Goal: Information Seeking & Learning: Learn about a topic

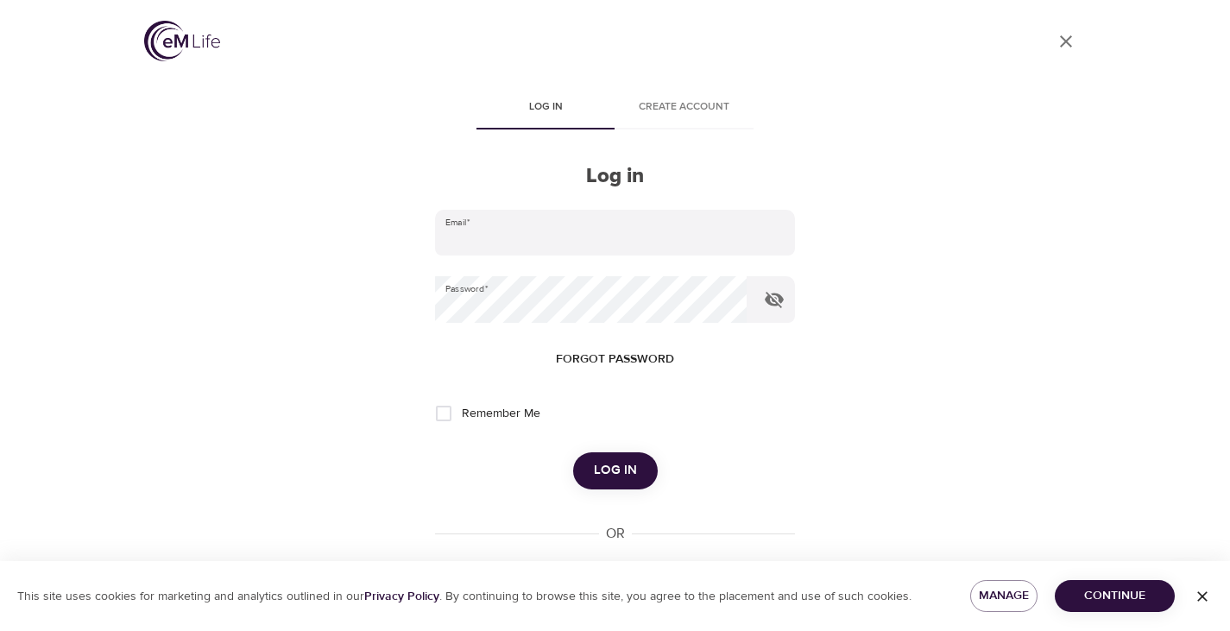
type input "[PERSON_NAME][EMAIL_ADDRESS][PERSON_NAME][DOMAIN_NAME]"
drag, startPoint x: 629, startPoint y: 463, endPoint x: 610, endPoint y: 469, distance: 19.9
click at [617, 469] on span "Log in" at bounding box center [615, 470] width 43 height 22
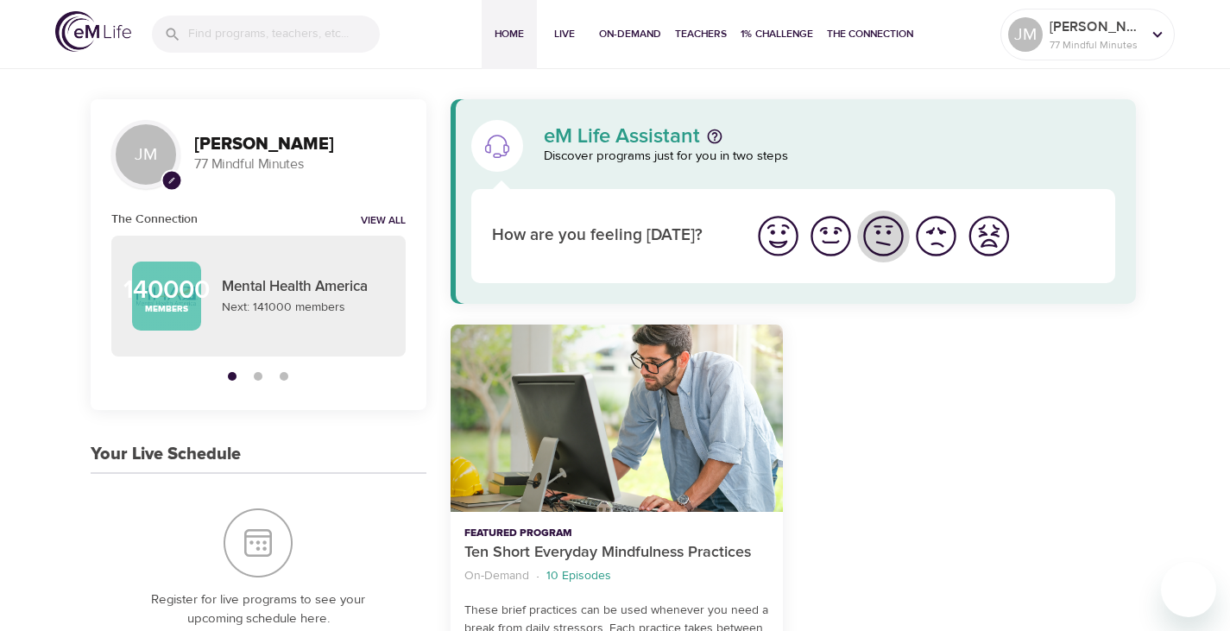
click at [891, 233] on img "I'm feeling ok" at bounding box center [882, 235] width 47 height 47
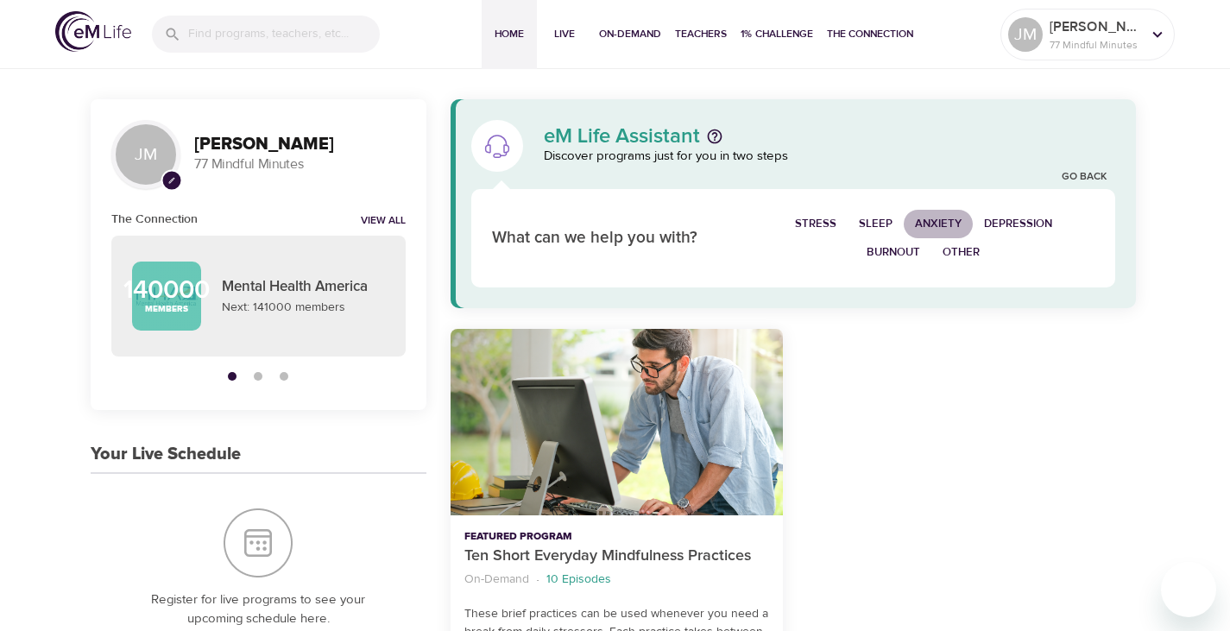
click at [946, 215] on span "Anxiety" at bounding box center [938, 224] width 47 height 20
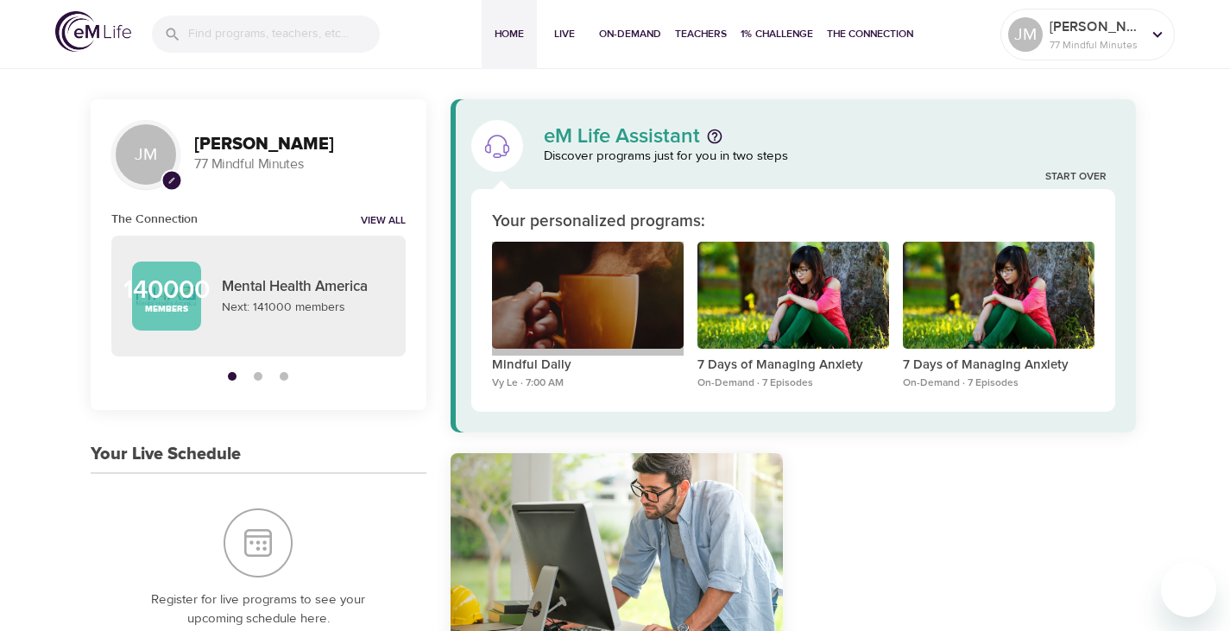
click at [672, 280] on div "Mindful Daily" at bounding box center [588, 296] width 192 height 108
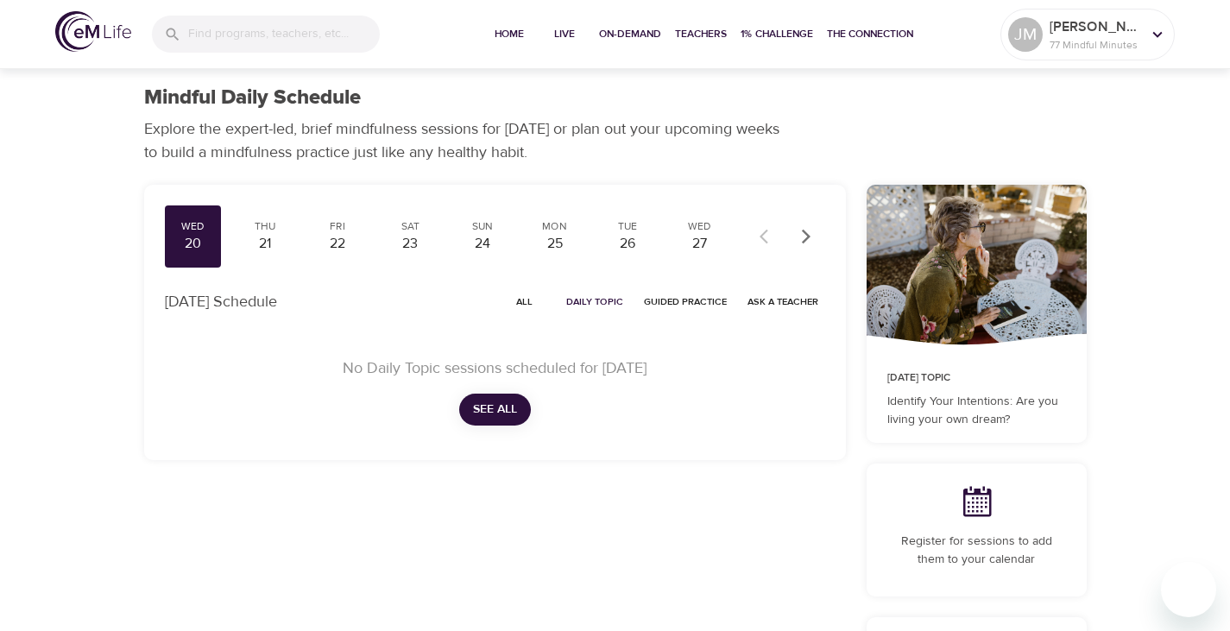
click at [496, 418] on span "See All" at bounding box center [495, 410] width 44 height 22
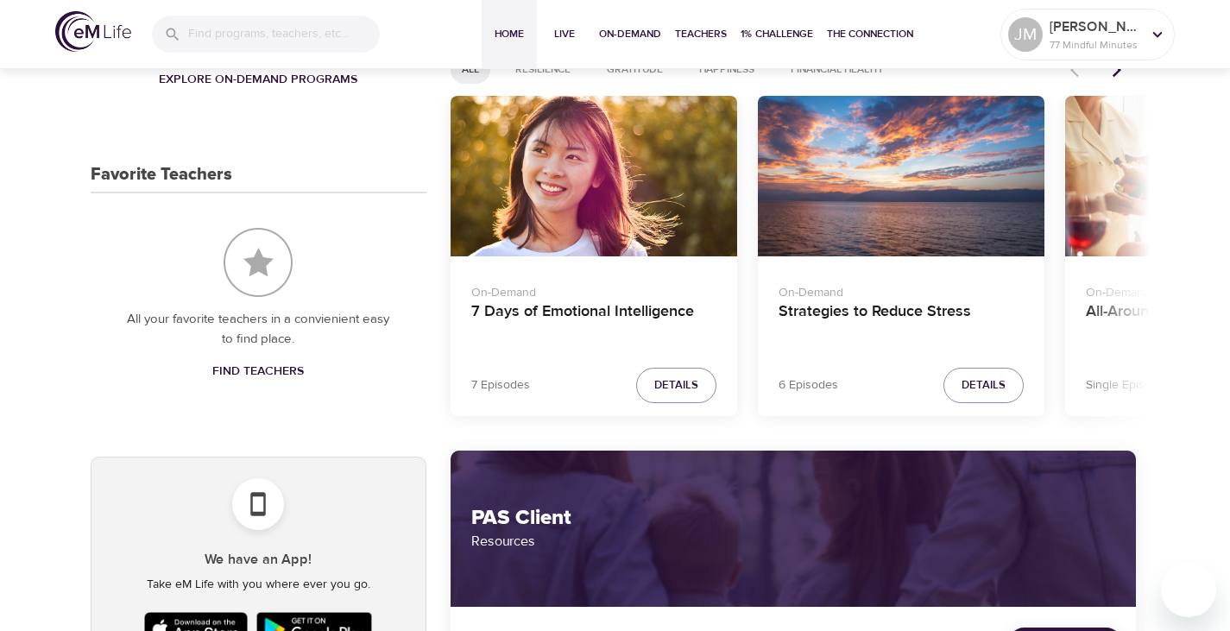
scroll to position [777, 0]
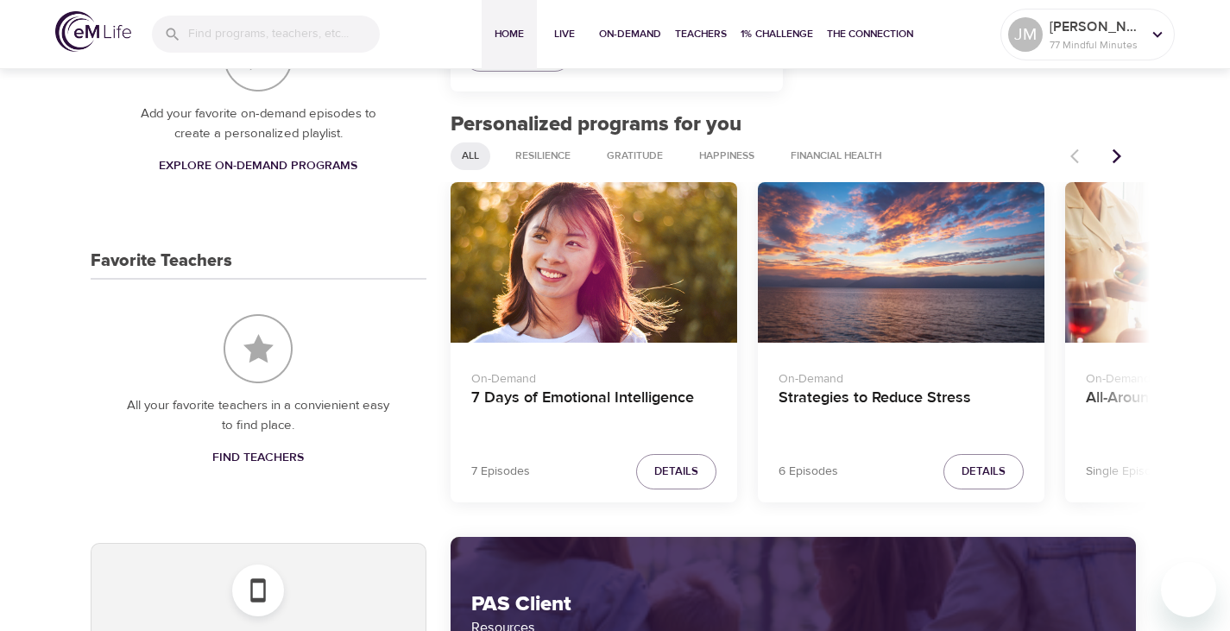
click at [1113, 149] on icon "Next items" at bounding box center [1116, 156] width 17 height 17
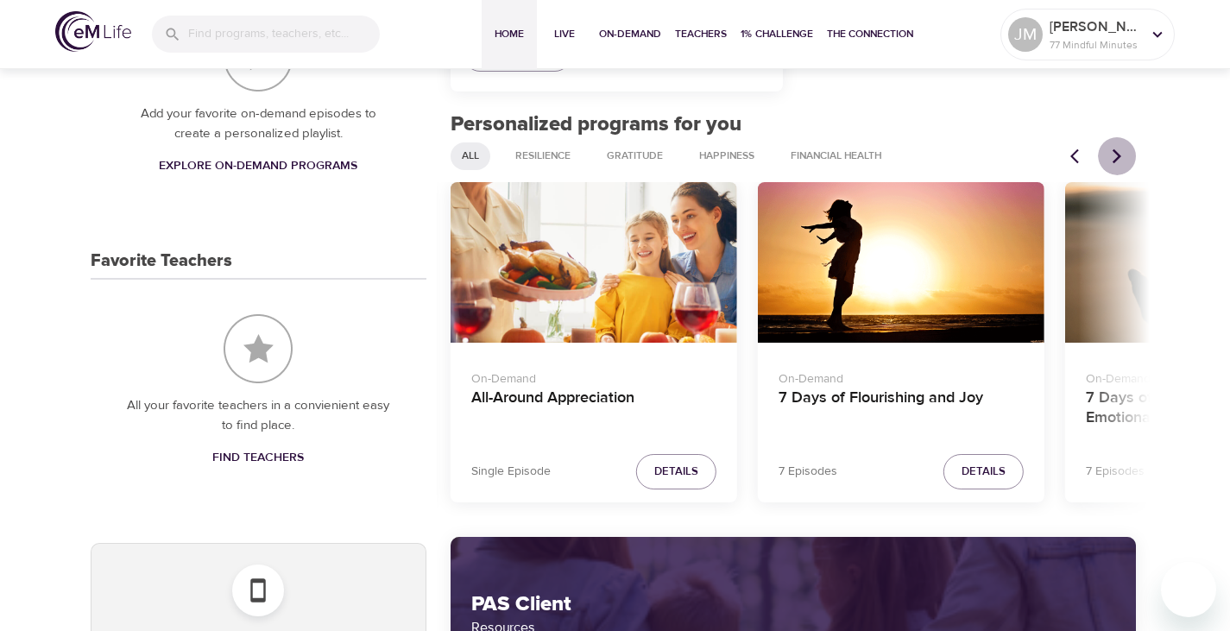
click at [1113, 151] on icon "Next items" at bounding box center [1116, 156] width 17 height 17
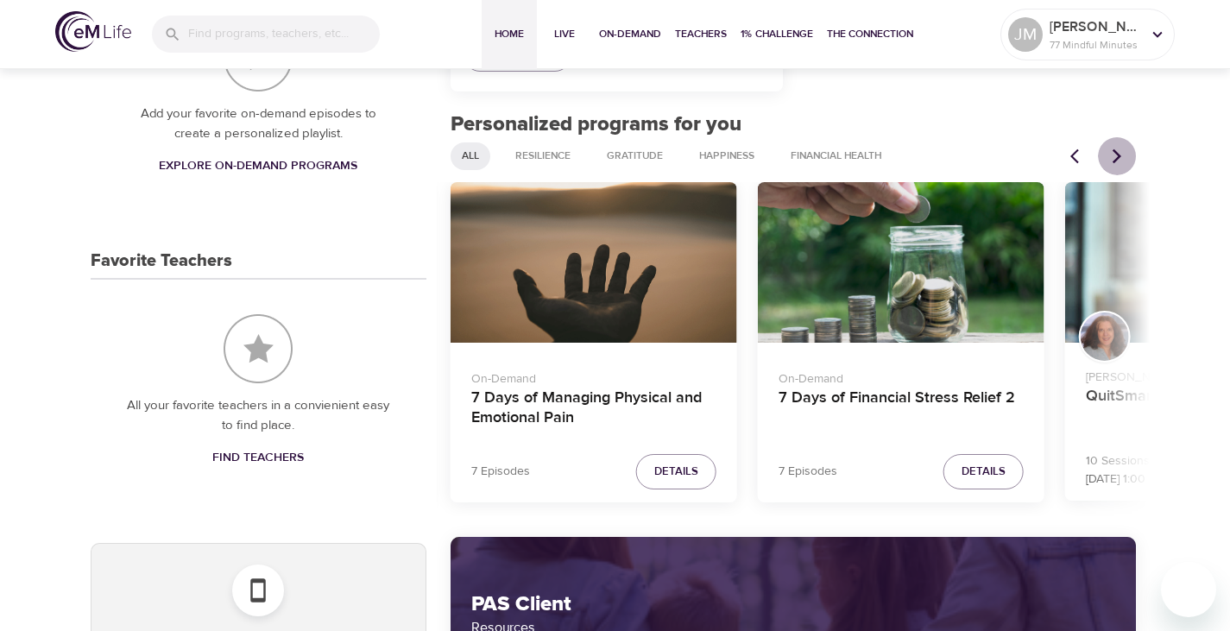
click at [1113, 151] on icon "Next items" at bounding box center [1116, 156] width 17 height 17
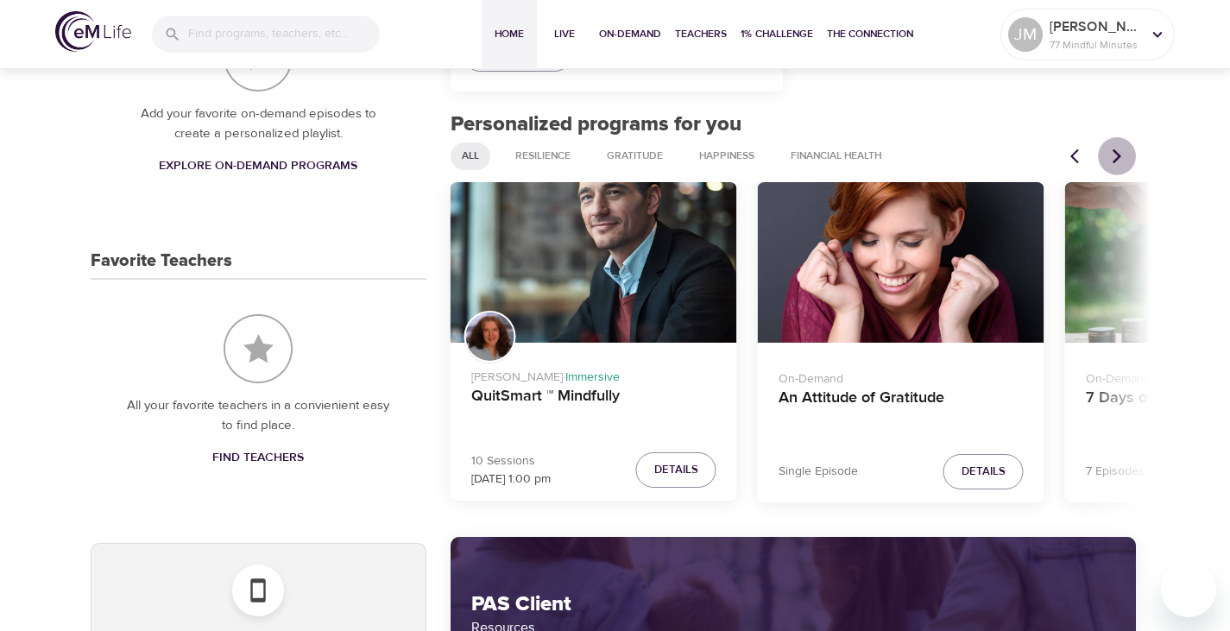
click at [1113, 154] on icon "Next items" at bounding box center [1116, 156] width 17 height 17
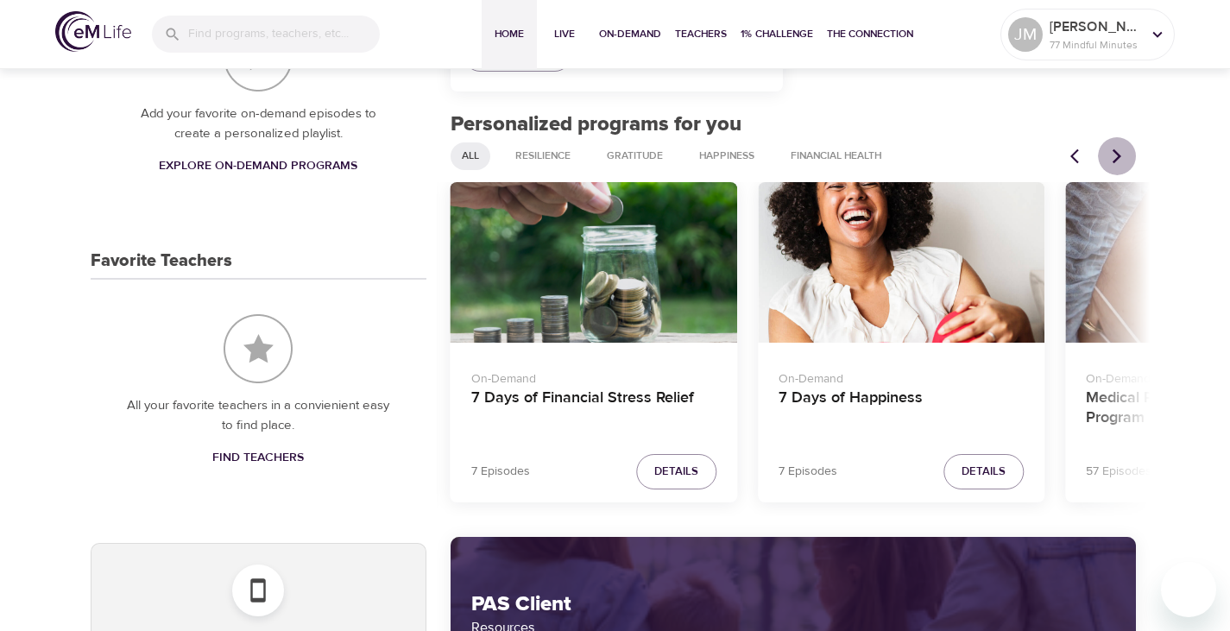
click at [1113, 154] on icon "Next items" at bounding box center [1116, 156] width 17 height 17
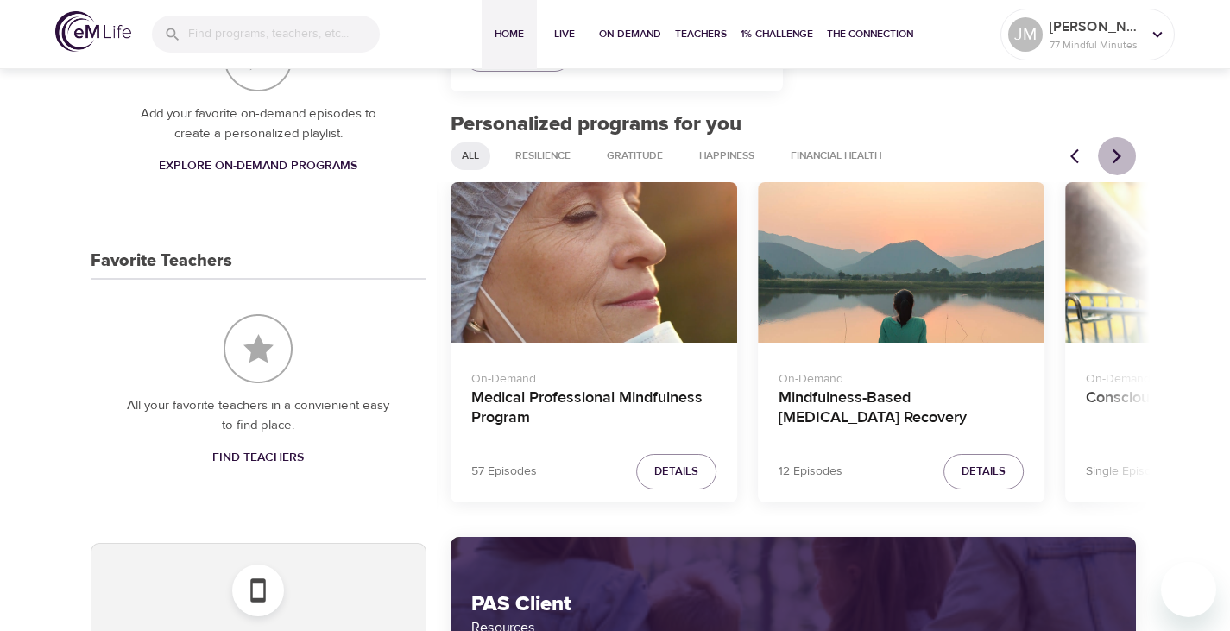
click at [1113, 155] on icon "Next items" at bounding box center [1116, 156] width 17 height 17
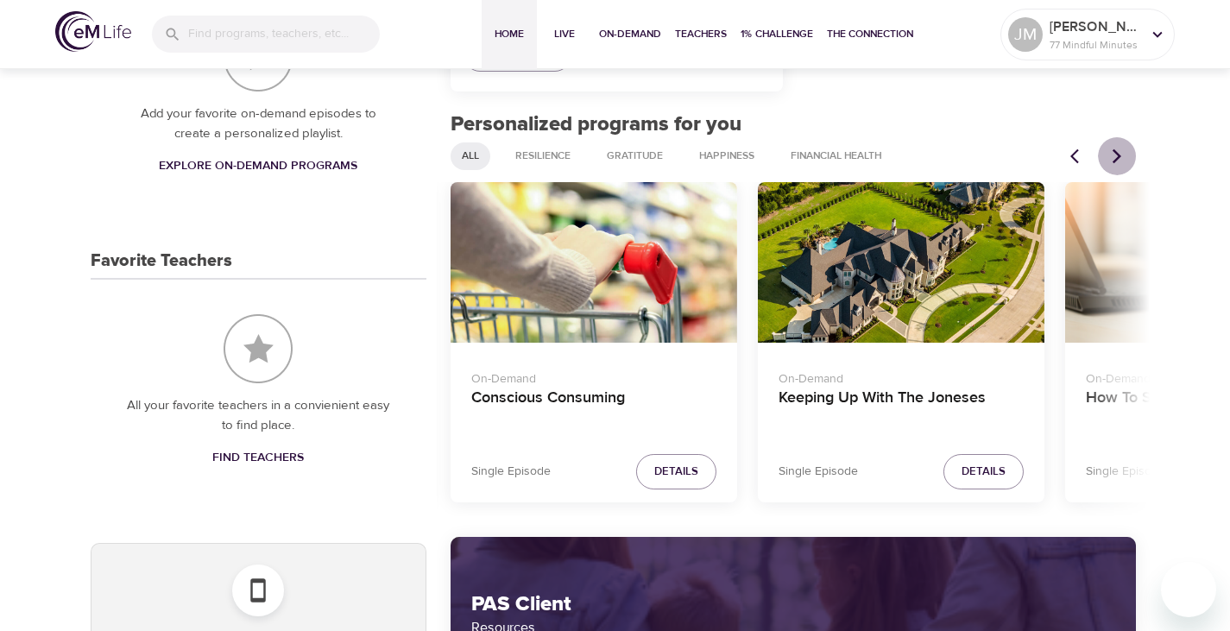
click at [1113, 155] on icon "Next items" at bounding box center [1116, 156] width 17 height 17
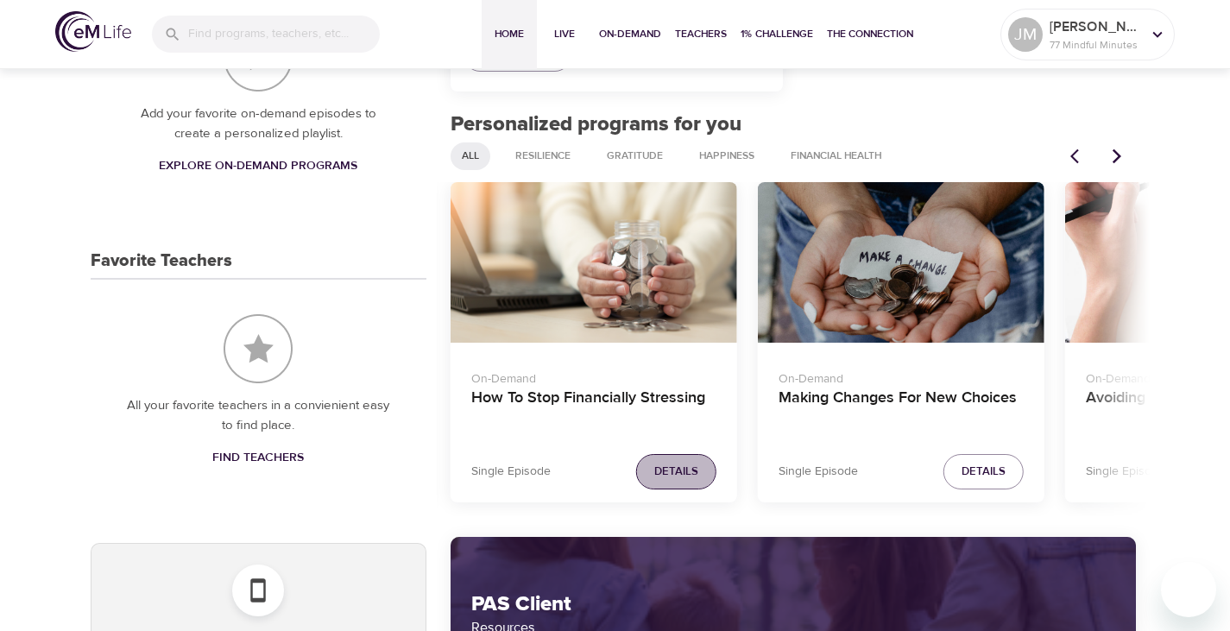
click at [669, 456] on button "Details" at bounding box center [676, 471] width 80 height 35
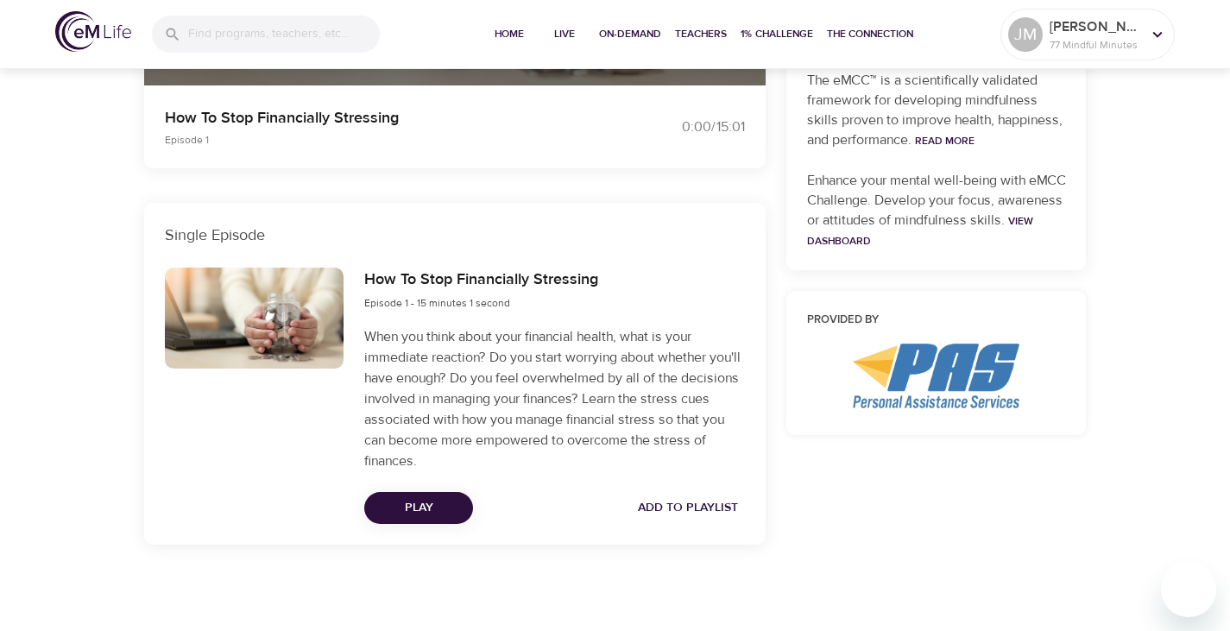
scroll to position [570, 0]
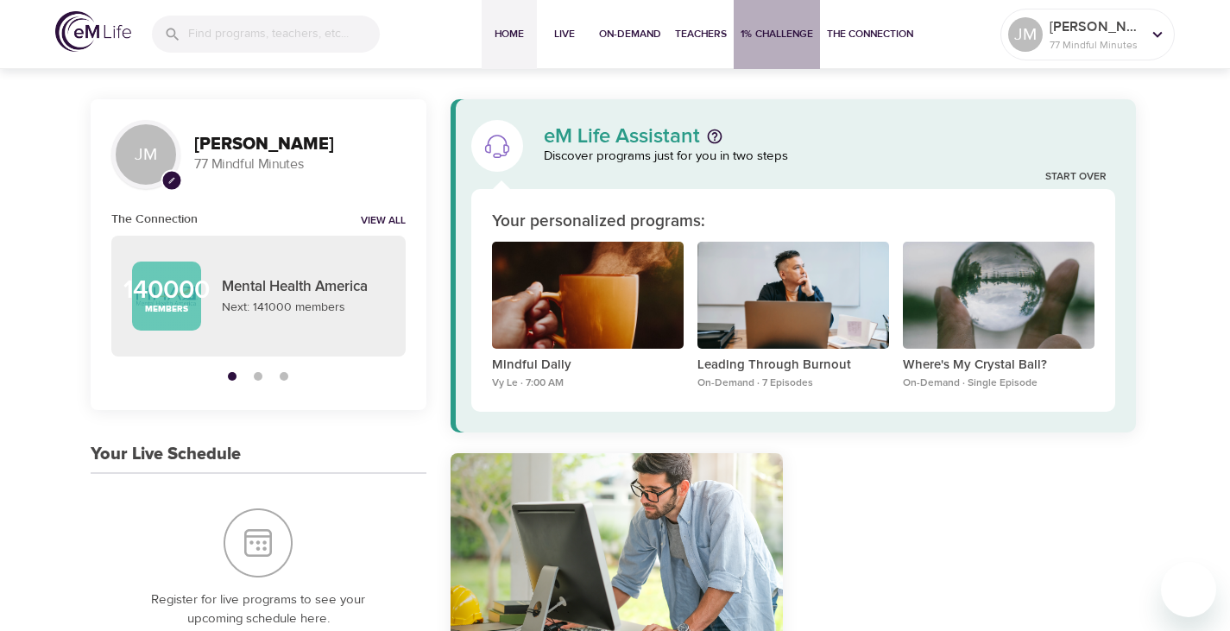
click at [801, 49] on button "1% Challenge" at bounding box center [776, 34] width 86 height 69
